Goal: Information Seeking & Learning: Learn about a topic

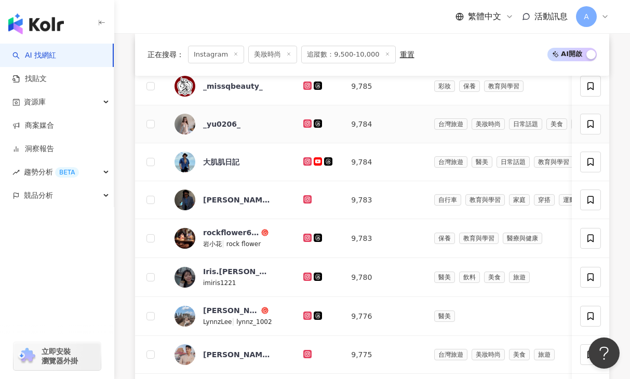
scroll to position [410, 0]
click at [305, 123] on icon at bounding box center [308, 124] width 7 height 6
click at [304, 166] on icon at bounding box center [308, 162] width 8 height 8
click at [305, 200] on icon at bounding box center [308, 200] width 7 height 6
click at [304, 239] on g at bounding box center [308, 238] width 8 height 8
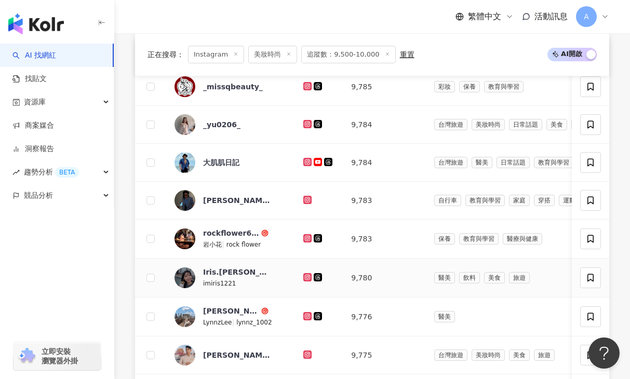
click at [305, 275] on icon at bounding box center [308, 277] width 7 height 6
click at [306, 314] on icon at bounding box center [308, 316] width 4 height 4
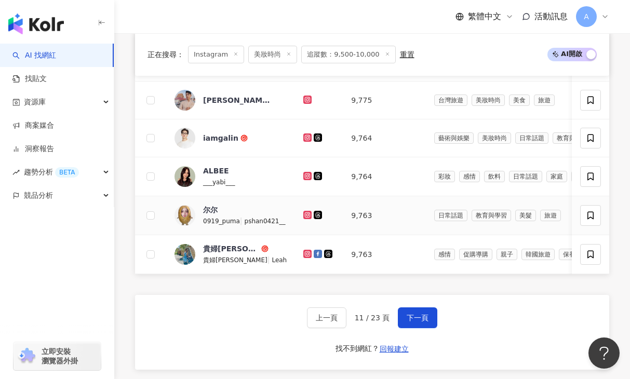
scroll to position [666, 0]
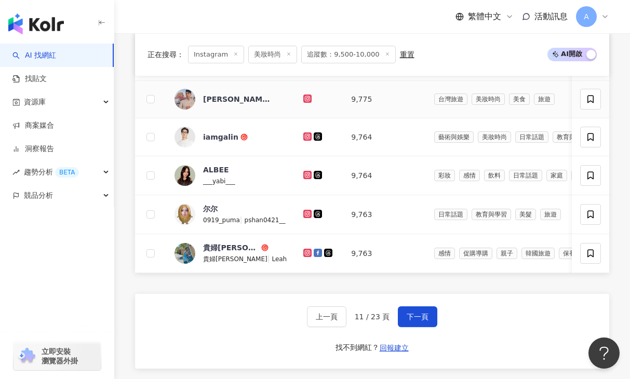
click at [306, 96] on icon at bounding box center [308, 98] width 4 height 4
click at [307, 136] on icon at bounding box center [308, 137] width 2 height 2
click at [304, 177] on icon at bounding box center [308, 175] width 8 height 8
click at [306, 213] on icon at bounding box center [308, 214] width 4 height 4
click at [306, 252] on icon at bounding box center [308, 253] width 4 height 4
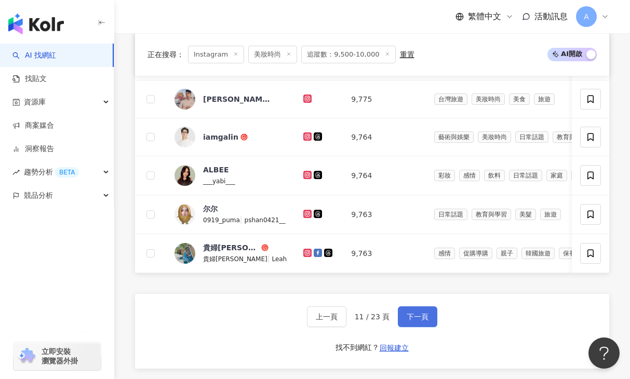
click at [424, 307] on button "下一頁" at bounding box center [418, 317] width 40 height 21
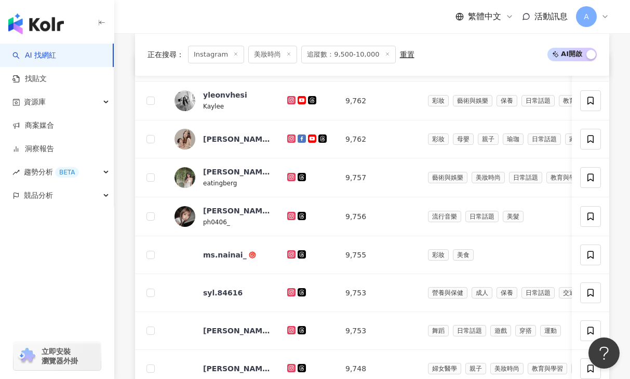
scroll to position [398, 0]
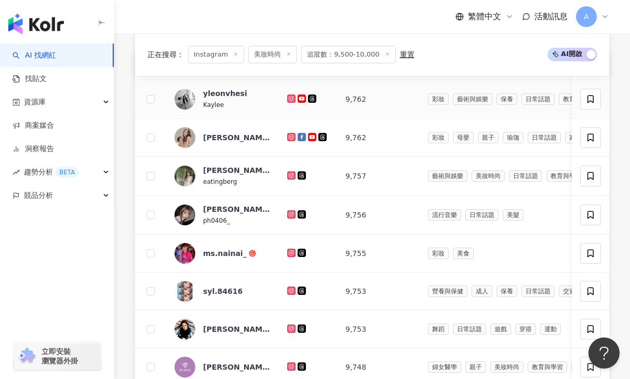
click at [291, 103] on div at bounding box center [308, 99] width 42 height 11
click at [291, 101] on icon at bounding box center [291, 99] width 7 height 6
click at [291, 212] on icon at bounding box center [291, 214] width 8 height 8
click at [290, 176] on icon at bounding box center [292, 175] width 4 height 4
click at [291, 97] on icon at bounding box center [291, 99] width 7 height 6
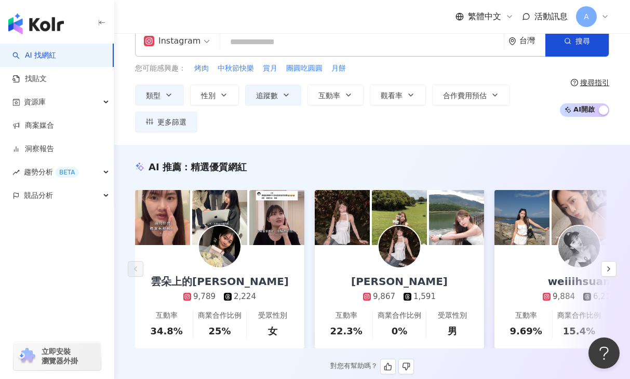
scroll to position [20, 0]
